Goal: Contribute content: Add original content to the website for others to see

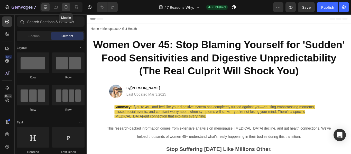
click at [66, 9] on icon at bounding box center [66, 7] width 3 height 4
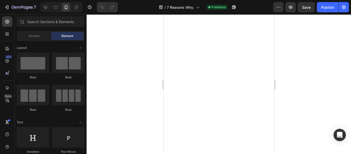
scroll to position [686, 0]
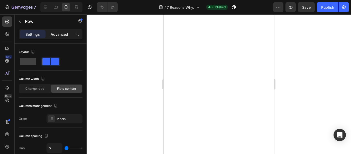
click at [62, 34] on p "Advanced" at bounding box center [59, 34] width 17 height 5
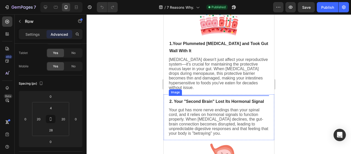
scroll to position [271, 0]
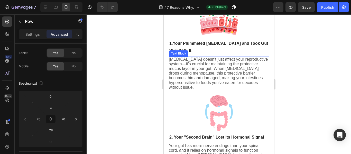
click at [198, 88] on div "[MEDICAL_DATA] doesn't just affect your reproductive system—it's crucial for ma…" at bounding box center [218, 73] width 100 height 34
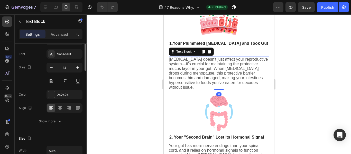
scroll to position [0, 0]
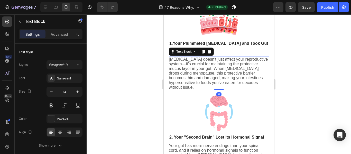
click at [198, 91] on div "Image Image 1. Your Plummeted [MEDICAL_DATA] and Took Gut Wall With It Heading …" at bounding box center [218, 51] width 110 height 85
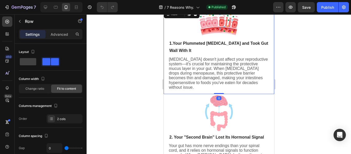
click at [58, 39] on div "Settings Advanced" at bounding box center [51, 34] width 64 height 10
click at [58, 37] on div "Advanced" at bounding box center [59, 34] width 26 height 8
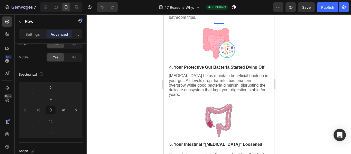
scroll to position [505, 0]
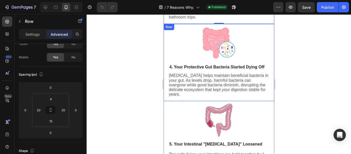
click at [196, 92] on div "Image Image 4. Your Protective Gut Bacteria Started Dying Off Heading [MEDICAL_…" at bounding box center [218, 62] width 110 height 77
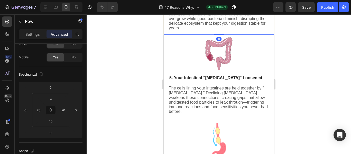
scroll to position [571, 0]
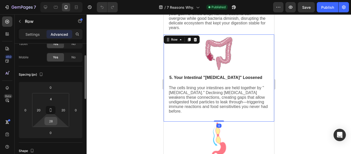
click at [52, 122] on input "28" at bounding box center [51, 121] width 10 height 8
type input "15"
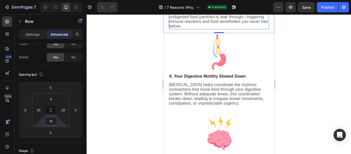
scroll to position [658, 0]
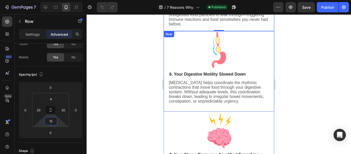
click at [183, 99] on div "Image Image 6. Your Digestive Motility Slowed Down Heading [MEDICAL_DATA] helps…" at bounding box center [218, 71] width 110 height 80
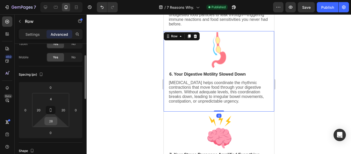
click at [51, 122] on input "28" at bounding box center [51, 121] width 10 height 8
type input "15"
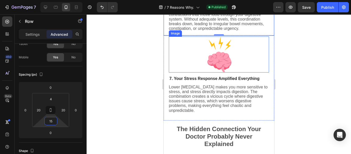
scroll to position [733, 0]
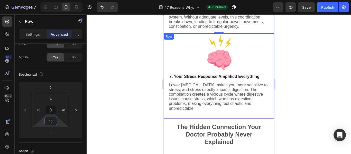
click at [195, 107] on div "Image Image 7. Your Stress Response Amplified Everything Heading Lower [MEDICAL…" at bounding box center [218, 75] width 110 height 85
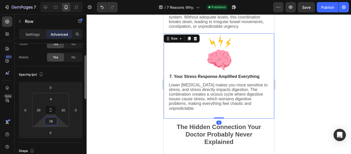
click at [51, 122] on input "28" at bounding box center [51, 121] width 10 height 8
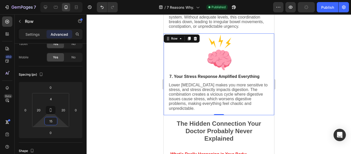
type input "15"
click at [119, 94] on div at bounding box center [219, 83] width 264 height 139
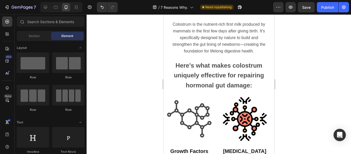
scroll to position [1219, 0]
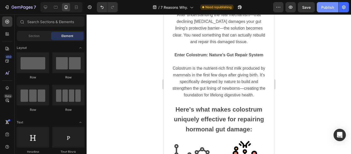
click at [324, 7] on div "Publish" at bounding box center [327, 7] width 13 height 5
